Goal: Information Seeking & Learning: Learn about a topic

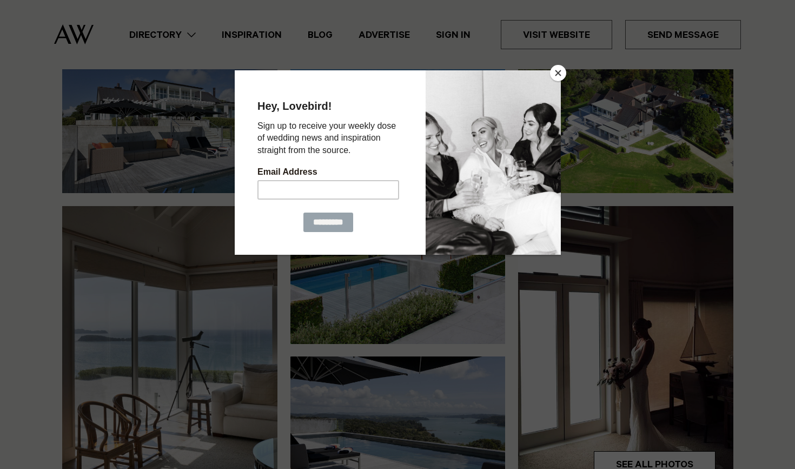
scroll to position [138, 0]
click at [560, 79] on button "Close" at bounding box center [558, 73] width 16 height 16
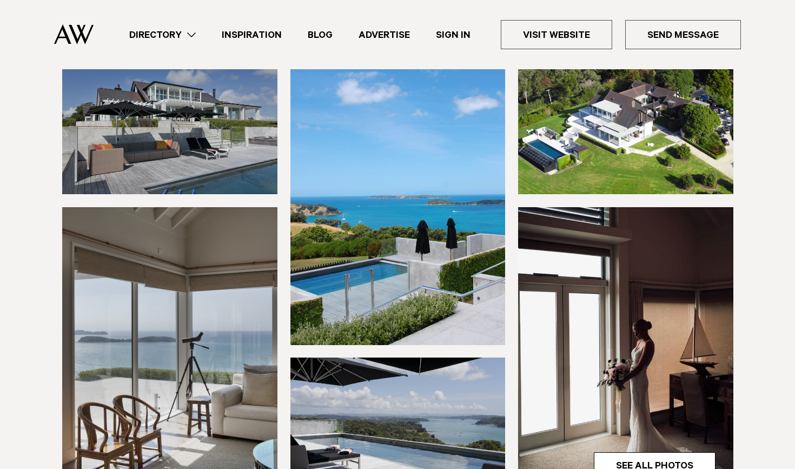
click at [236, 95] on img at bounding box center [169, 125] width 215 height 138
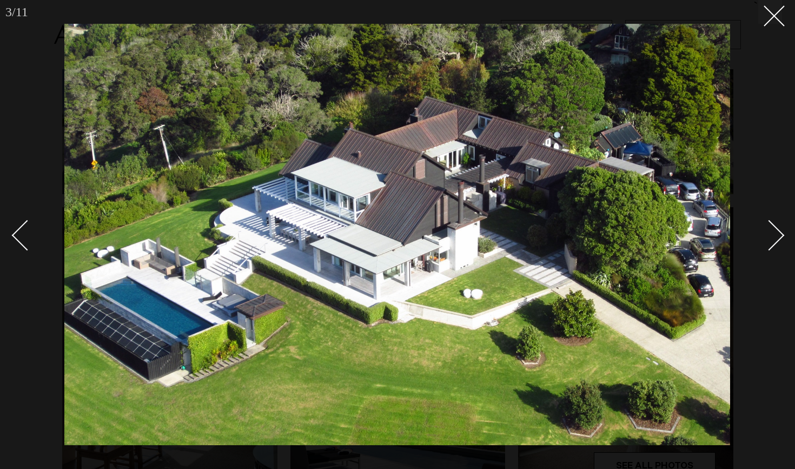
click at [783, 27] on div at bounding box center [397, 234] width 795 height 469
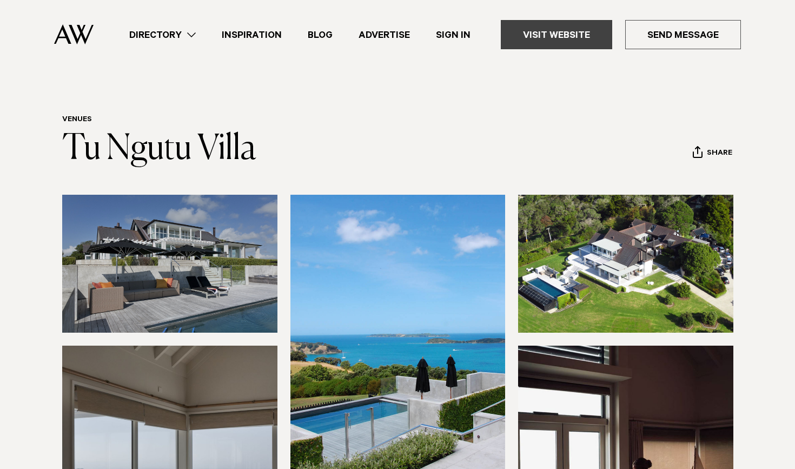
click at [579, 39] on link "Visit Website" at bounding box center [556, 34] width 111 height 29
